Goal: Information Seeking & Learning: Learn about a topic

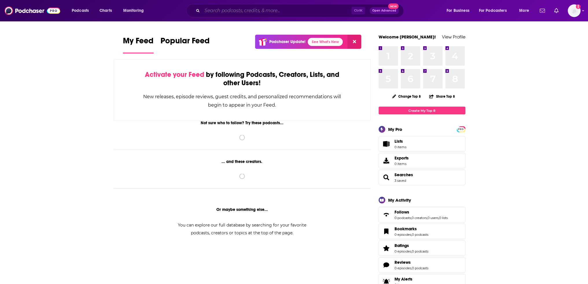
click at [243, 10] on input "Search podcasts, credits, & more..." at bounding box center [276, 10] width 149 height 9
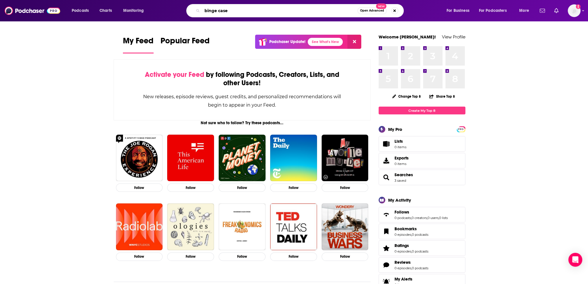
type input "binge case"
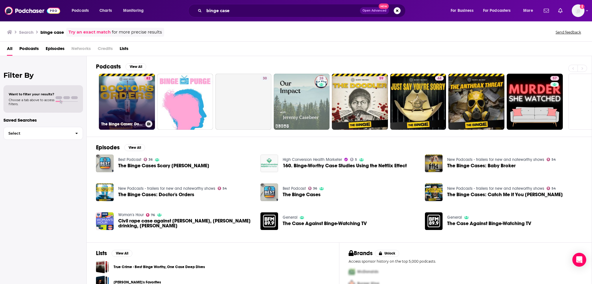
click at [132, 109] on link "82 The Binge Cases: Doctor's Orders" at bounding box center [127, 102] width 56 height 56
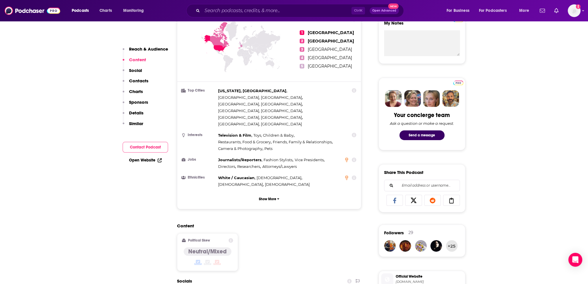
scroll to position [260, 0]
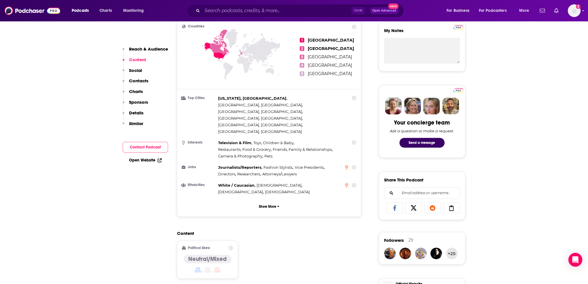
click at [130, 90] on p "Charts" at bounding box center [136, 91] width 14 height 5
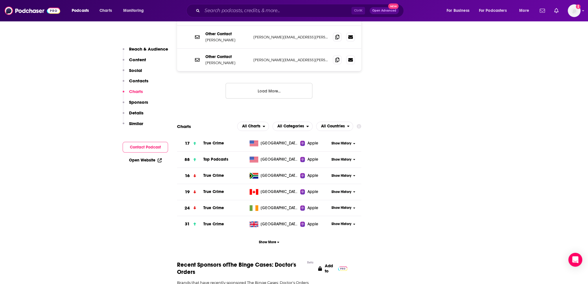
scroll to position [697, 0]
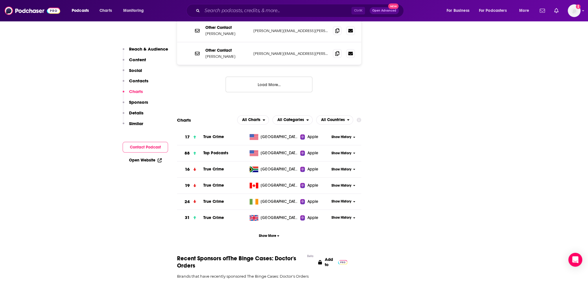
click at [334, 135] on span "Show History" at bounding box center [341, 137] width 20 height 5
